Goal: Task Accomplishment & Management: Use online tool/utility

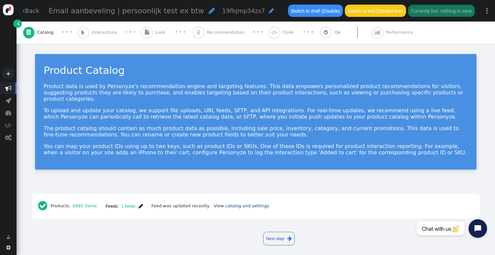
click at [141, 204] on span "" at bounding box center [141, 206] width 4 height 5
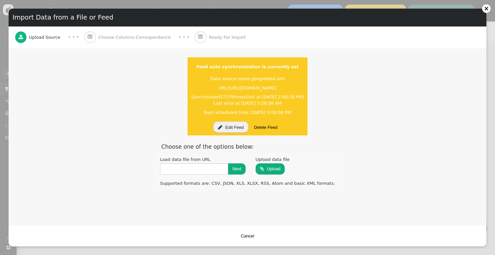
click at [238, 128] on button " Edit Feed" at bounding box center [230, 126] width 35 height 11
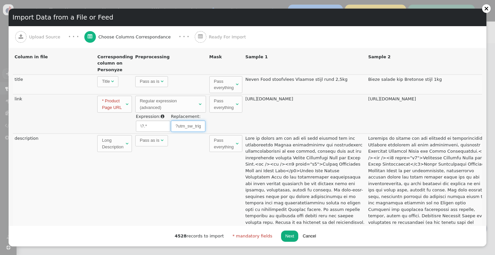
drag, startPoint x: 179, startPoint y: 126, endPoint x: 169, endPoint y: 126, distance: 9.6
click at [169, 126] on tr "\?.* ?utm_sw_trigger=smartweb&utm_sw_content=recommendations" at bounding box center [170, 125] width 69 height 11
click at [199, 127] on input "?utm_sw_trigger=smartweb&utm_sw_content=recommendations" at bounding box center [188, 125] width 34 height 11
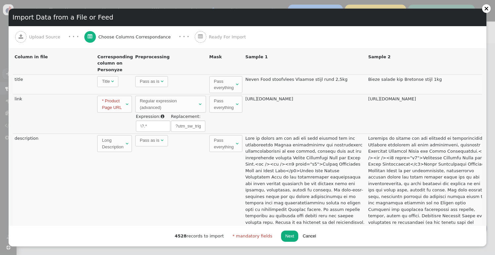
click at [309, 239] on button "Cancel" at bounding box center [310, 235] width 22 height 11
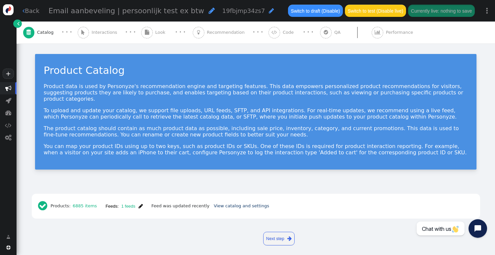
click at [8, 74] on link "+" at bounding box center [8, 74] width 11 height 10
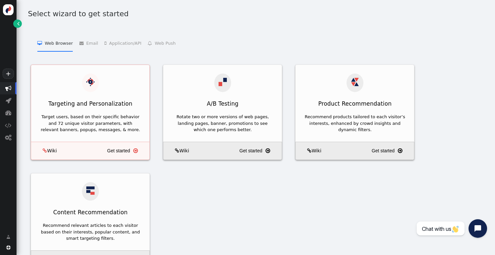
click at [131, 114] on div "Target users, based on their specific behavior and 72 unique visitor parameters…" at bounding box center [90, 124] width 101 height 20
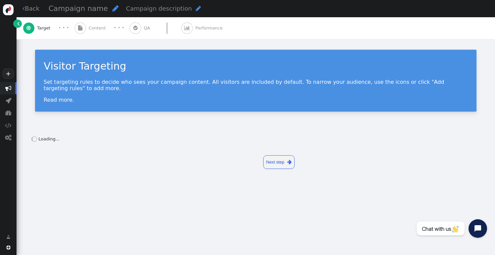
click at [109, 28] on div "· · ·" at bounding box center [120, 28] width 22 height 8
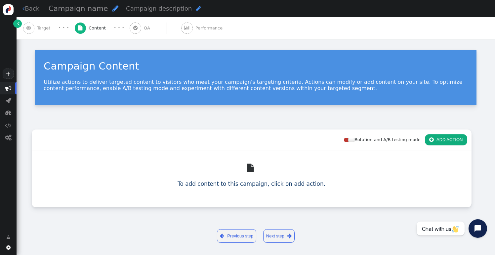
click at [443, 131] on div "Rotation and A/B testing mode  ADD ACTION" at bounding box center [252, 139] width 440 height 21
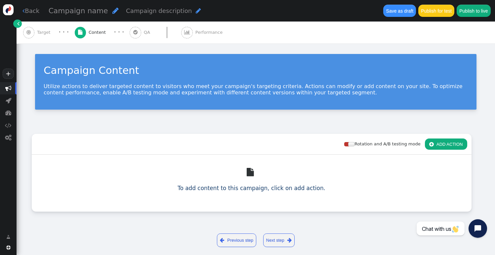
click at [443, 136] on div "Rotation and A/B testing mode  ADD ACTION" at bounding box center [252, 144] width 440 height 21
click at [443, 145] on button " ADD ACTION" at bounding box center [446, 143] width 42 height 11
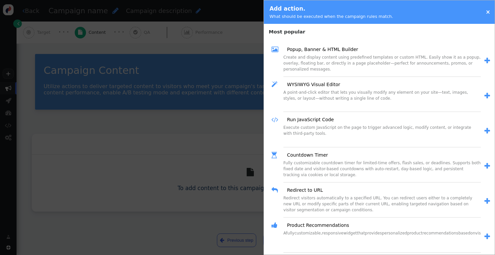
click at [312, 81] on div " WYSIWYG Visual Editor" at bounding box center [376, 85] width 209 height 10
click at [312, 83] on link "WYSIWYG Visual Editor" at bounding box center [312, 84] width 58 height 7
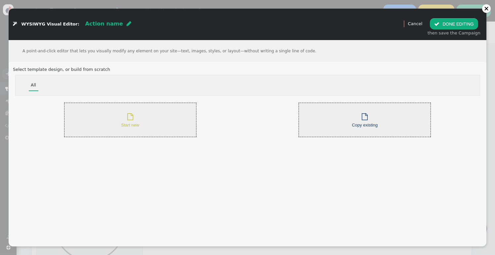
click at [145, 123] on div " Start new" at bounding box center [130, 120] width 132 height 35
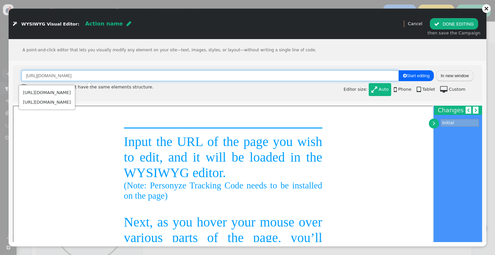
click at [127, 76] on input "[URL][DOMAIN_NAME]" at bounding box center [211, 75] width 378 height 11
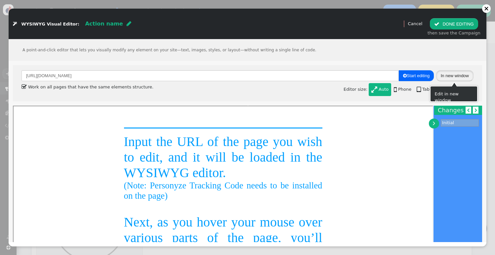
click at [459, 74] on button "In new window" at bounding box center [455, 75] width 37 height 11
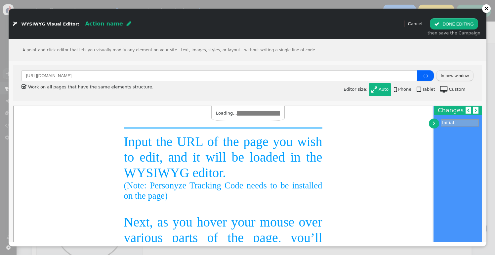
type input "[URL][DOMAIN_NAME]"
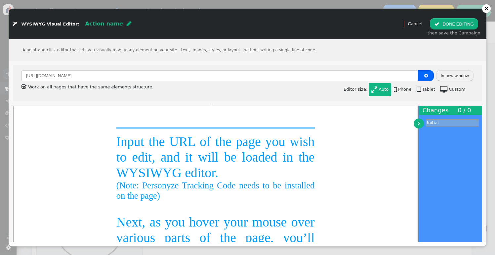
click at [426, 76] on span "" at bounding box center [427, 75] width 4 height 4
